Goal: Information Seeking & Learning: Learn about a topic

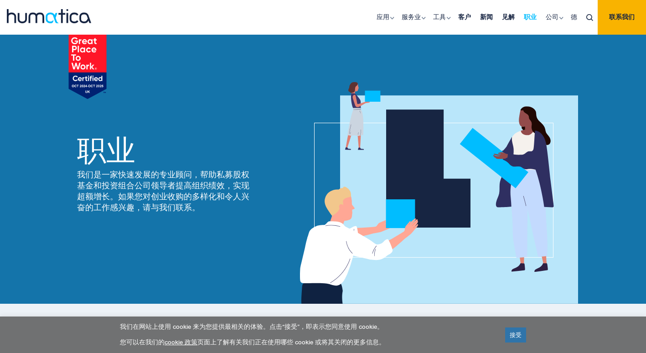
click at [527, 19] on link "职业" at bounding box center [531, 17] width 22 height 35
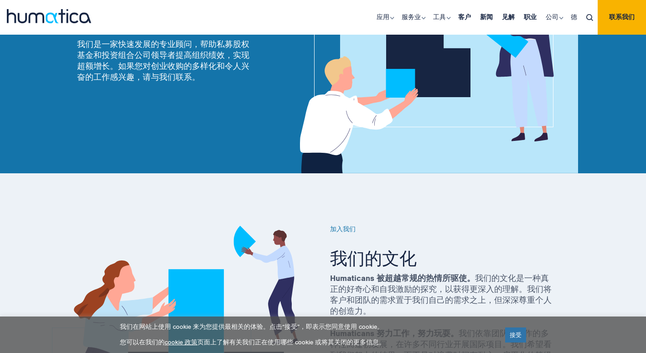
scroll to position [141, 0]
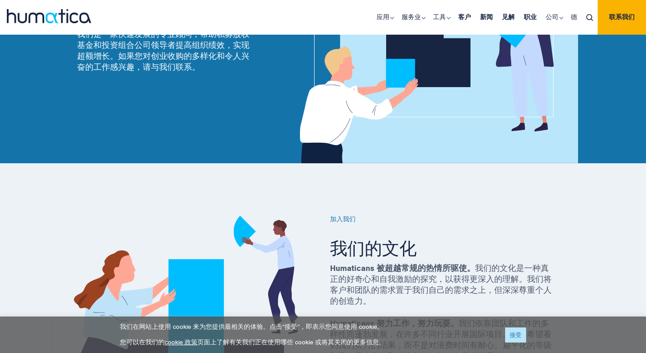
click at [518, 338] on link "接受" at bounding box center [515, 335] width 21 height 15
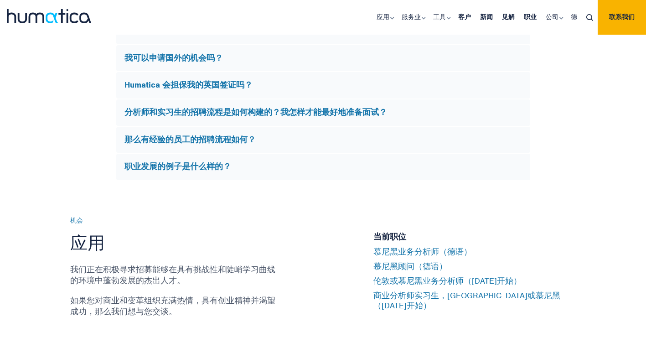
scroll to position [2781, 0]
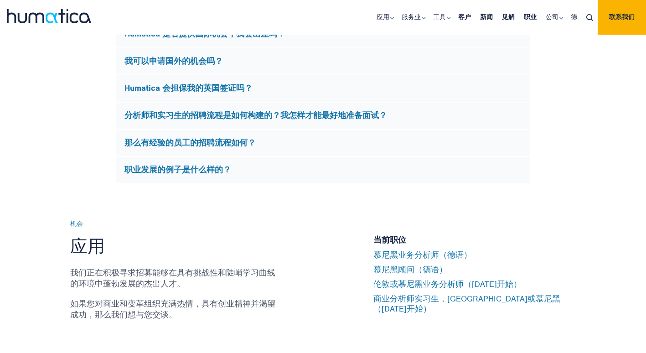
click at [310, 102] on div "Humatica 会担保我的英国签证吗？" at bounding box center [323, 88] width 414 height 26
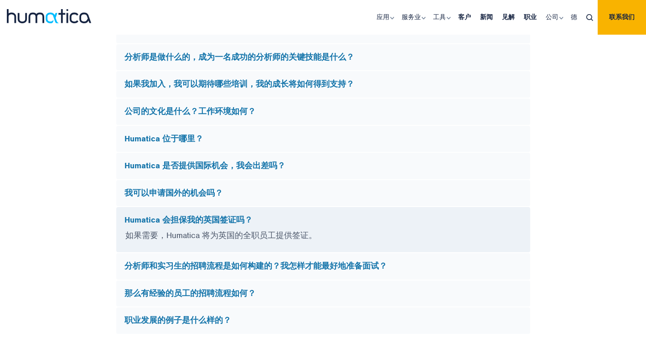
scroll to position [2553, 0]
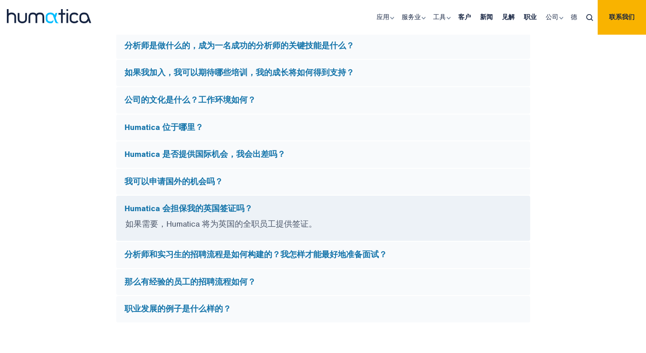
click at [319, 255] on h5 "分析师和实习生的招聘流程是如何构建的？我怎样才能最好地准备面试？" at bounding box center [324, 255] width 398 height 10
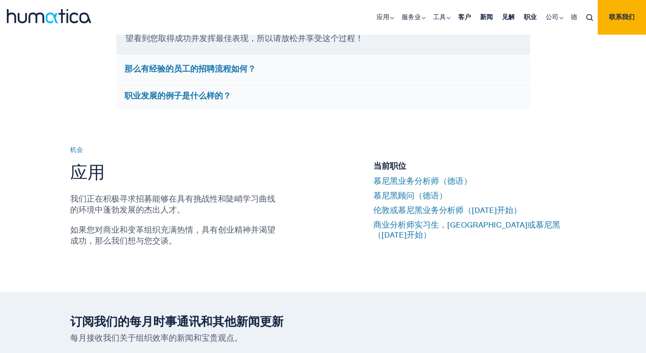
scroll to position [2844, 0]
